Goal: Transaction & Acquisition: Book appointment/travel/reservation

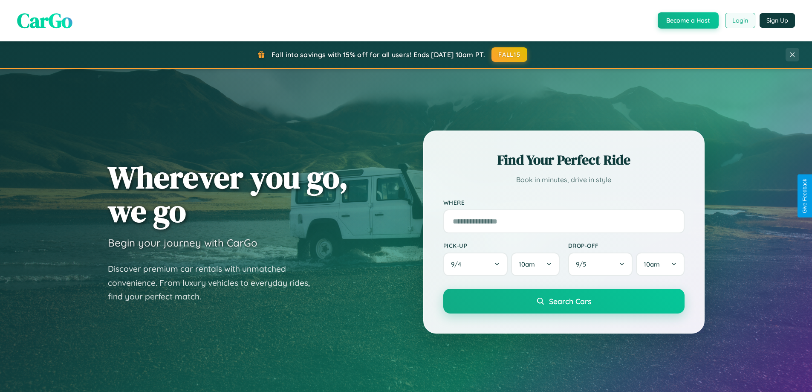
click at [739, 20] on button "Login" at bounding box center [740, 20] width 30 height 15
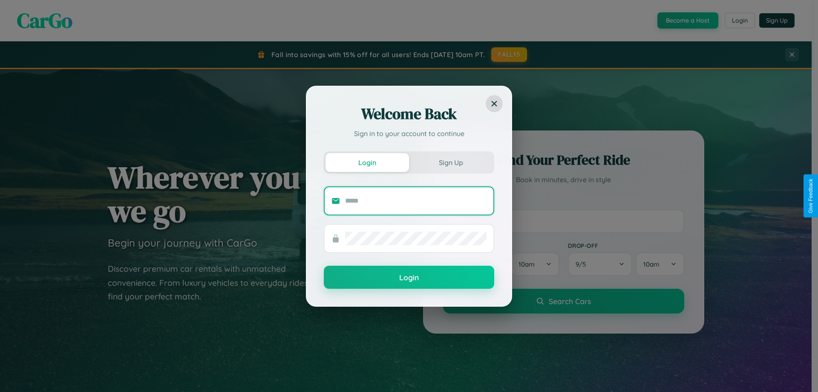
click at [416, 200] on input "text" at bounding box center [415, 201] width 141 height 14
type input "**********"
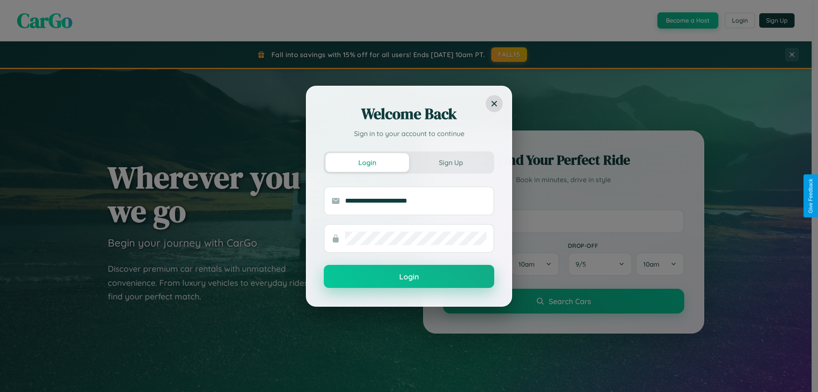
click at [409, 277] on button "Login" at bounding box center [409, 276] width 170 height 23
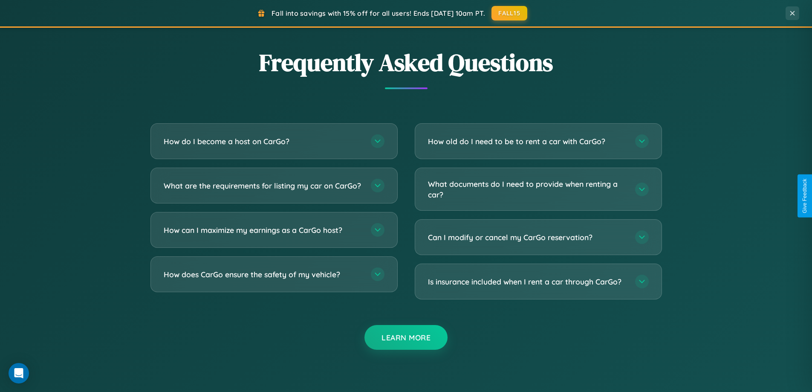
scroll to position [1640, 0]
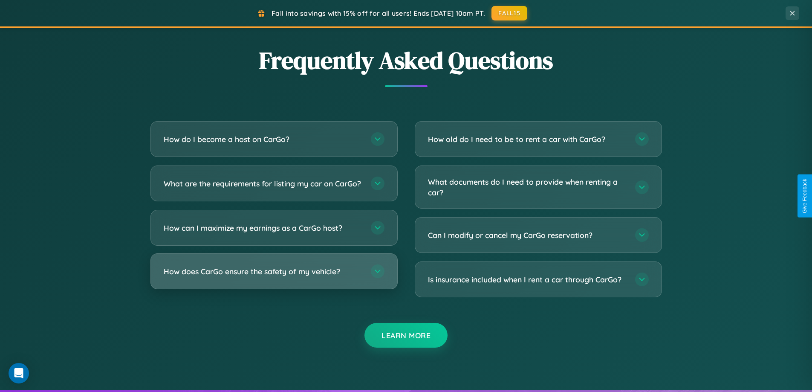
click at [274, 277] on h3 "How does CarGo ensure the safety of my vehicle?" at bounding box center [263, 271] width 199 height 11
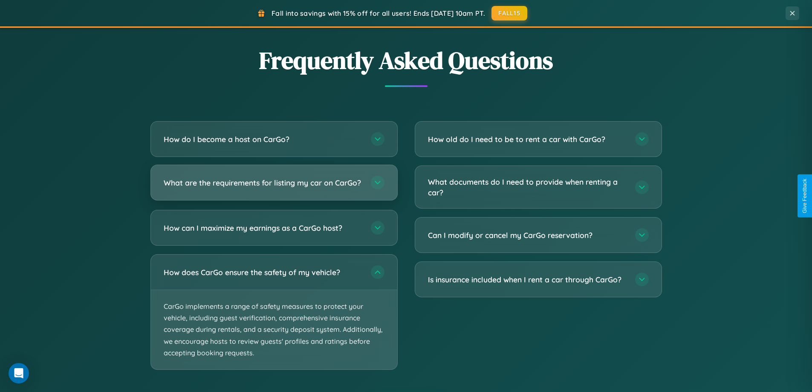
click at [274, 186] on h3 "What are the requirements for listing my car on CarGo?" at bounding box center [263, 182] width 199 height 11
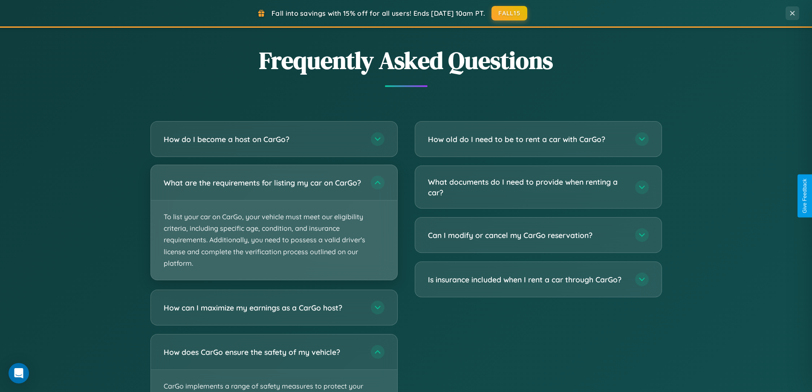
click at [274, 226] on p "To list your car on CarGo, your vehicle must meet our eligibility criteria, inc…" at bounding box center [274, 239] width 246 height 79
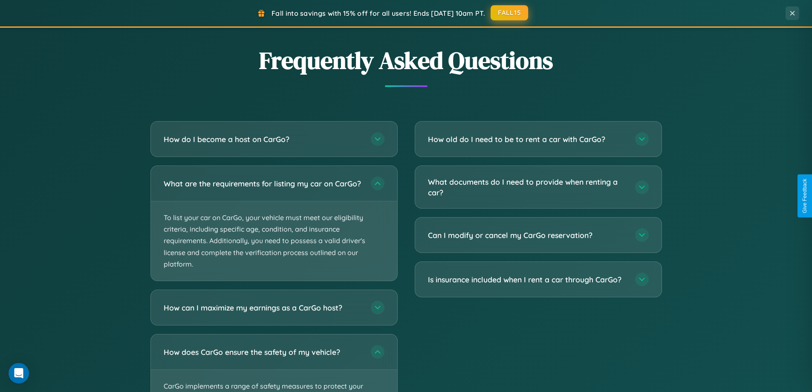
click at [510, 13] on button "FALL15" at bounding box center [508, 12] width 37 height 15
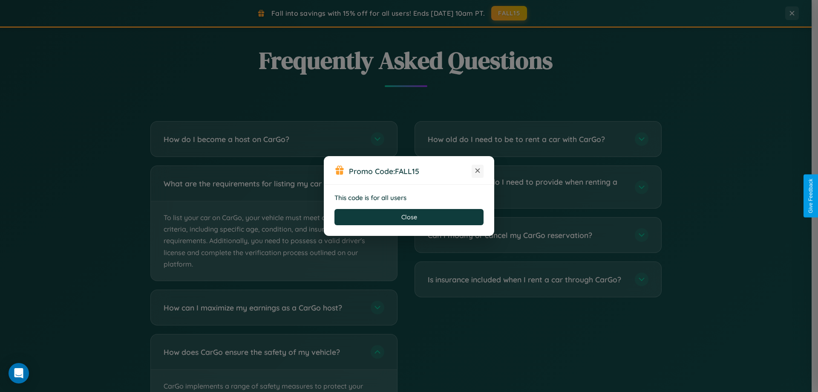
click at [478, 171] on icon at bounding box center [477, 170] width 9 height 9
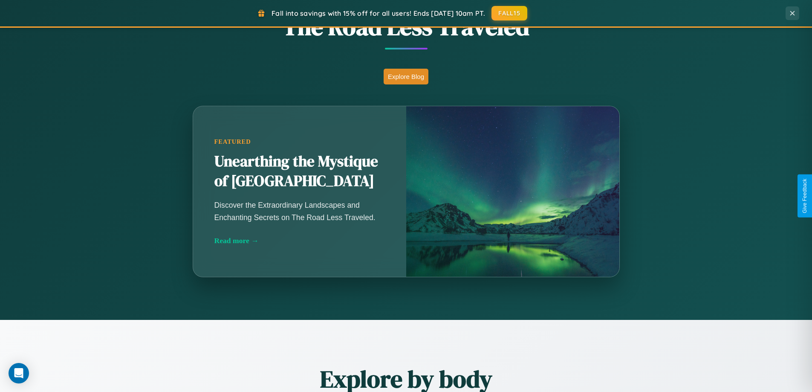
scroll to position [367, 0]
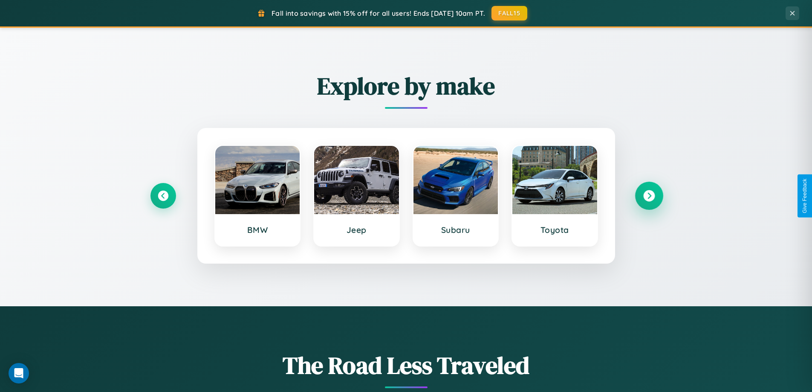
click at [649, 196] on icon at bounding box center [649, 196] width 12 height 12
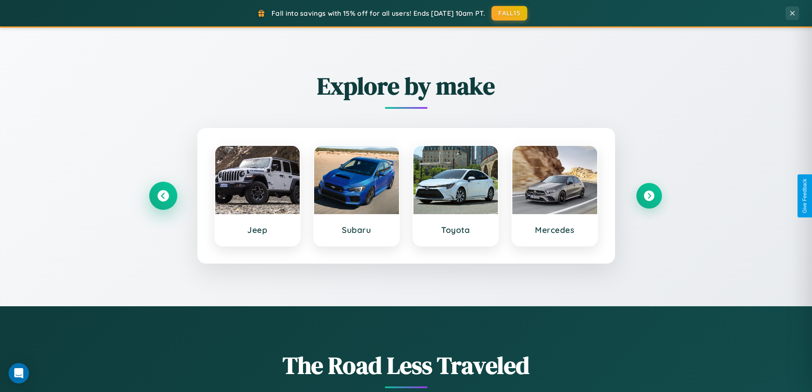
click at [163, 196] on icon at bounding box center [163, 196] width 12 height 12
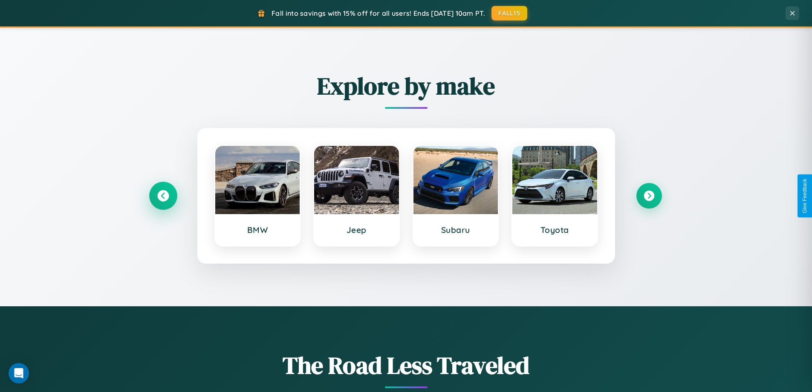
click at [163, 196] on icon at bounding box center [163, 196] width 12 height 12
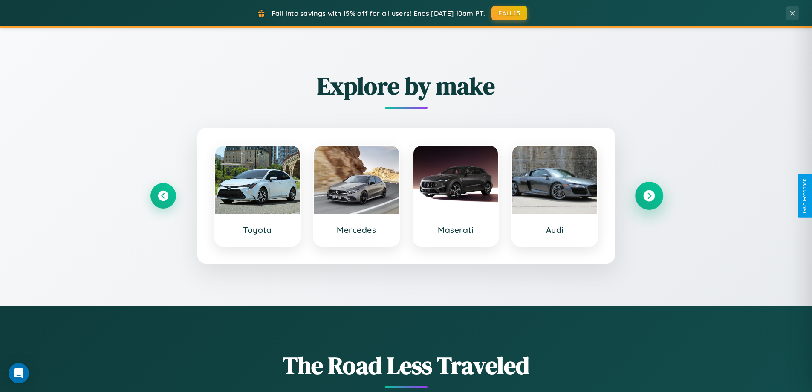
click at [649, 196] on icon at bounding box center [649, 196] width 12 height 12
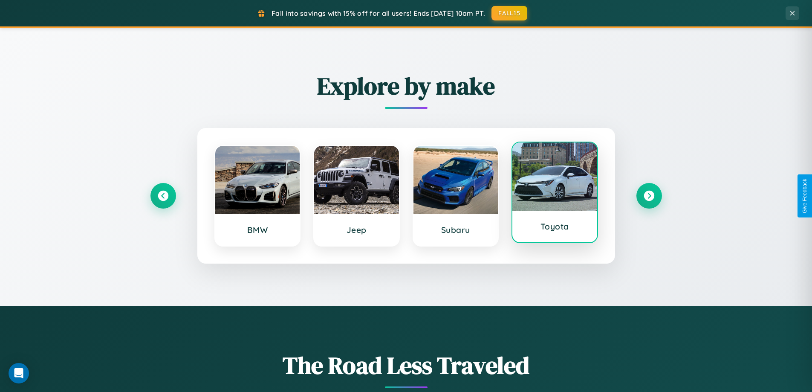
click at [554, 196] on div at bounding box center [554, 176] width 85 height 68
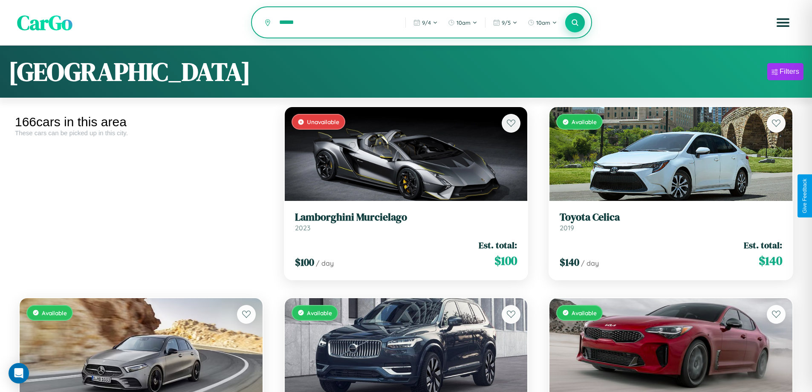
type input "******"
click at [575, 23] on icon at bounding box center [575, 22] width 8 height 8
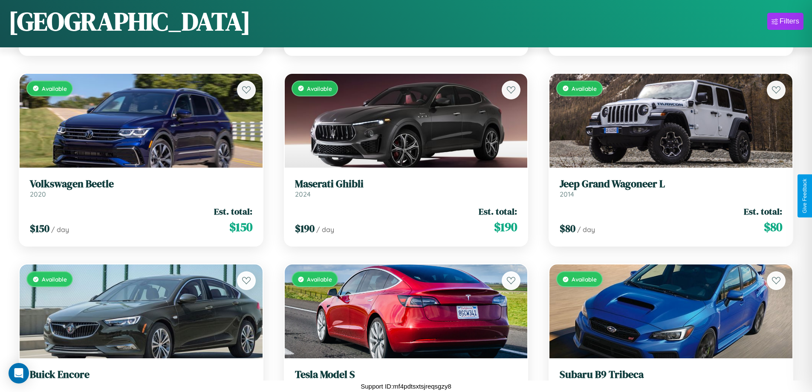
scroll to position [6416, 0]
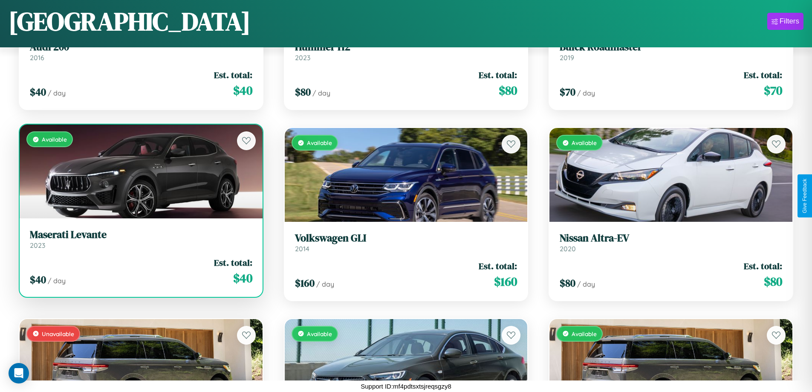
click at [140, 175] on div "Available" at bounding box center [141, 171] width 243 height 94
click at [140, 171] on div "Available" at bounding box center [141, 171] width 243 height 94
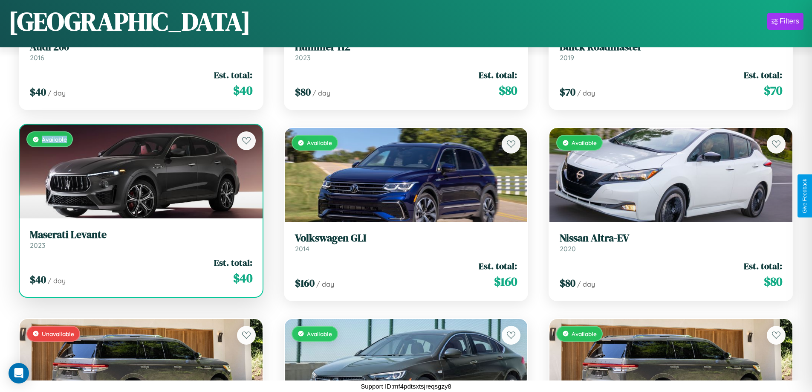
click at [140, 171] on div "Available" at bounding box center [141, 171] width 243 height 94
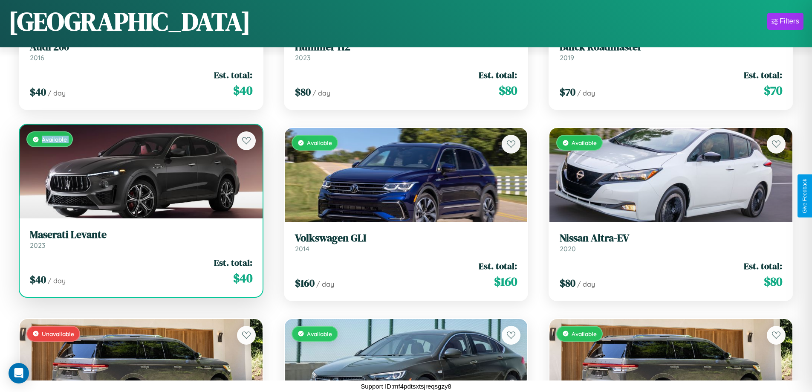
click at [140, 171] on div "Available" at bounding box center [141, 171] width 243 height 94
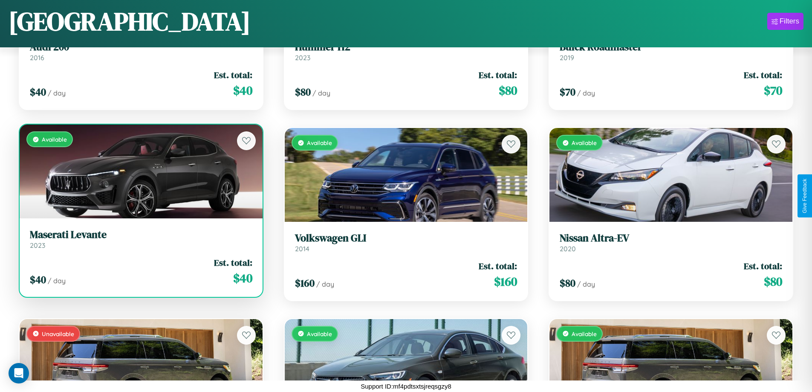
click at [140, 171] on div "Available" at bounding box center [141, 171] width 243 height 94
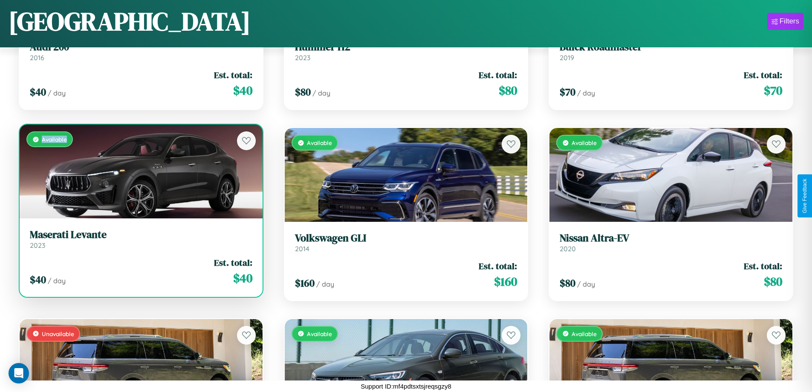
click at [140, 171] on div "Available" at bounding box center [141, 171] width 243 height 94
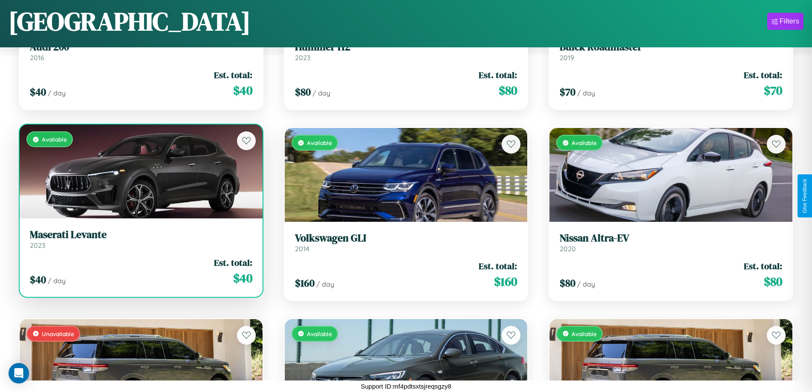
click at [140, 239] on h3 "Maserati Levante" at bounding box center [141, 234] width 222 height 12
